Goal: Navigation & Orientation: Find specific page/section

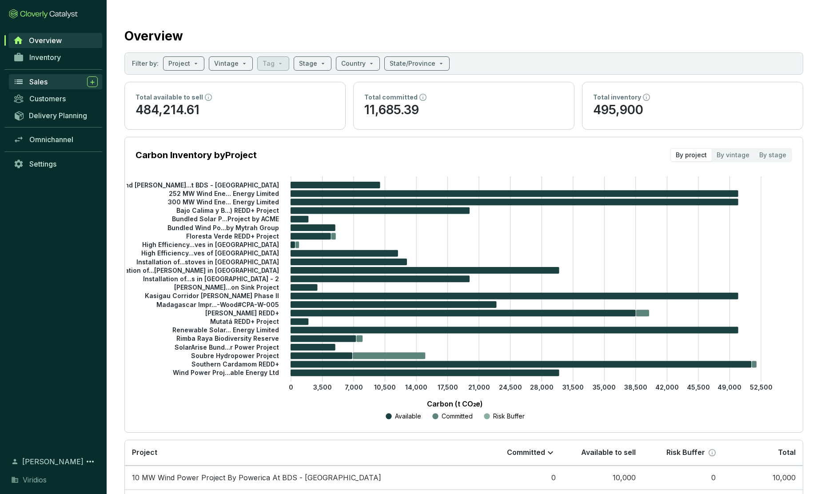
click at [46, 80] on span "Sales" at bounding box center [38, 81] width 18 height 9
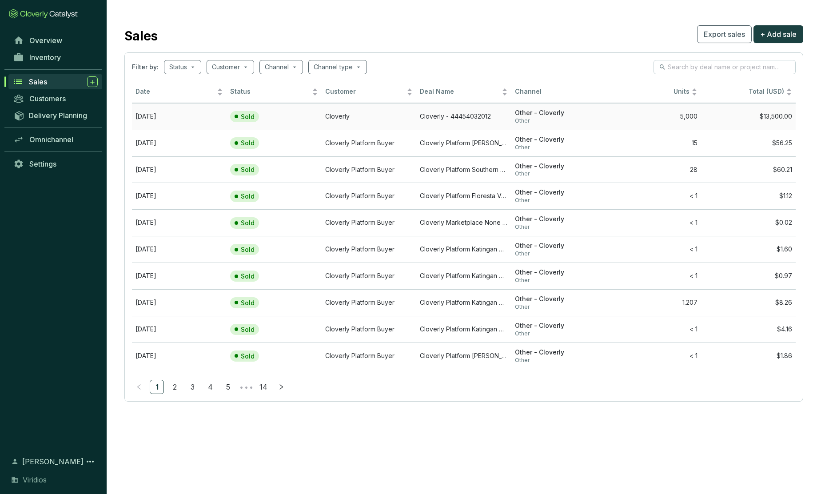
click at [383, 115] on td "Cloverly" at bounding box center [369, 116] width 95 height 27
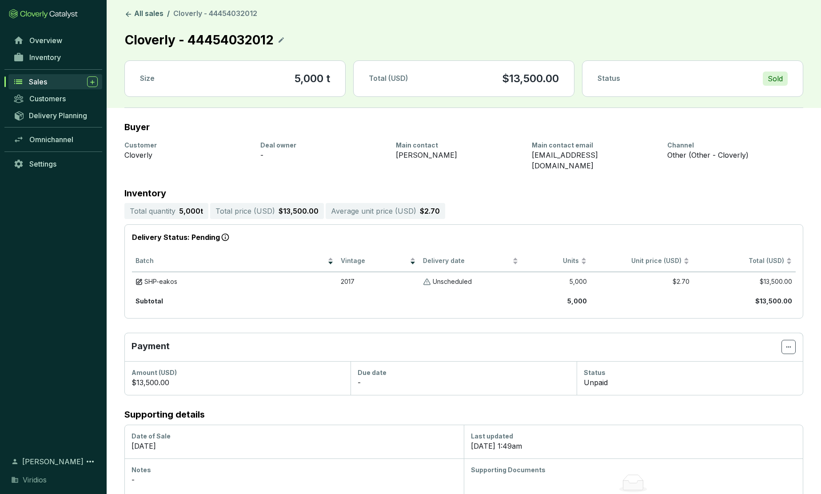
scroll to position [14, 0]
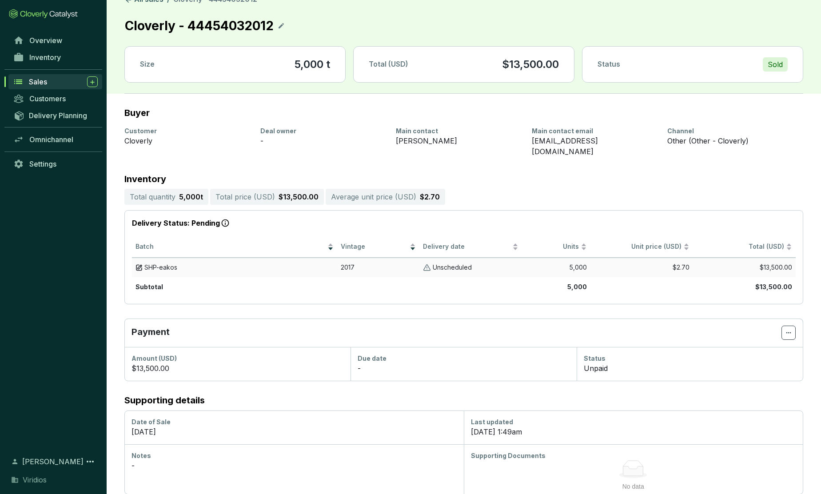
click at [161, 263] on span "SHP-eakos" at bounding box center [160, 267] width 33 height 8
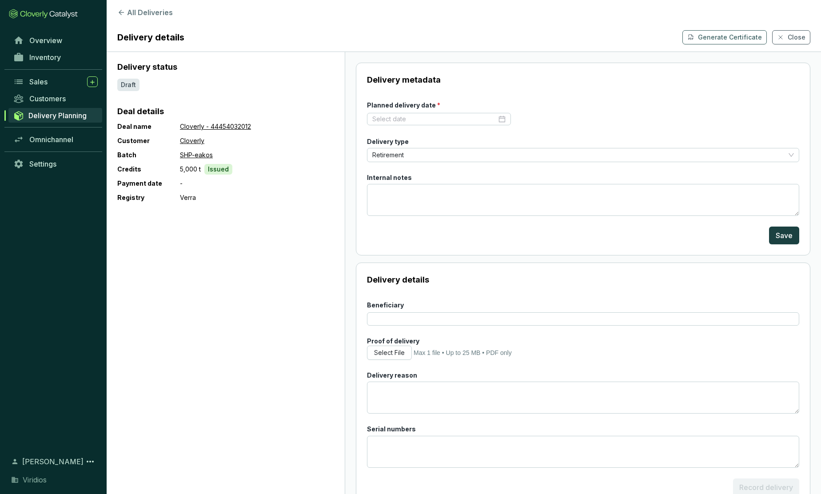
click at [48, 114] on span "Delivery Planning" at bounding box center [57, 115] width 58 height 9
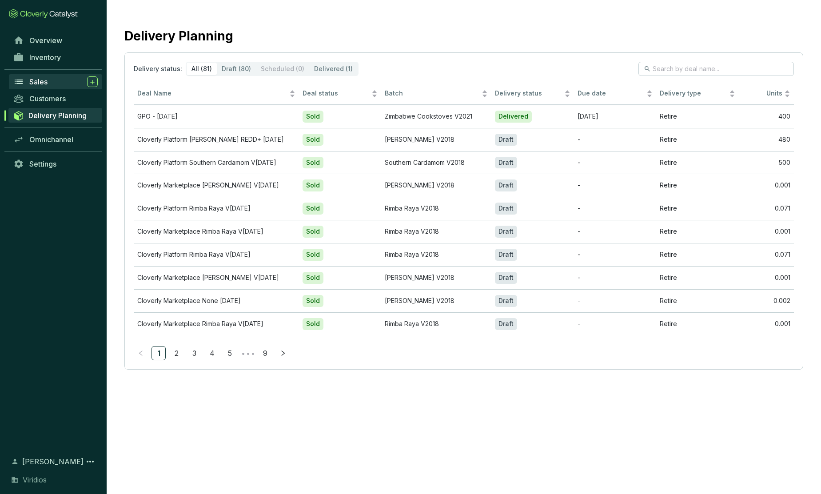
click at [40, 83] on span "Sales" at bounding box center [38, 81] width 18 height 9
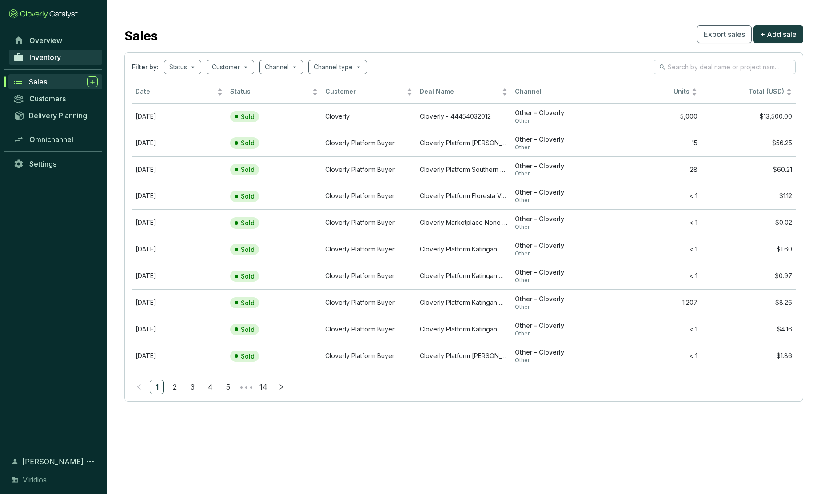
click at [44, 58] on span "Inventory" at bounding box center [45, 57] width 32 height 9
